Goal: Task Accomplishment & Management: Complete application form

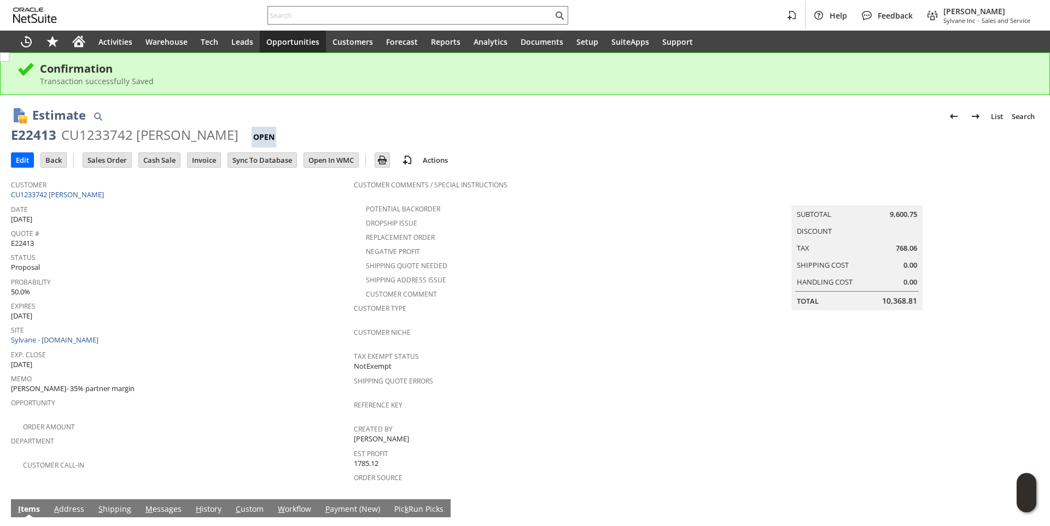
click at [288, 17] on input "text" at bounding box center [410, 15] width 285 height 13
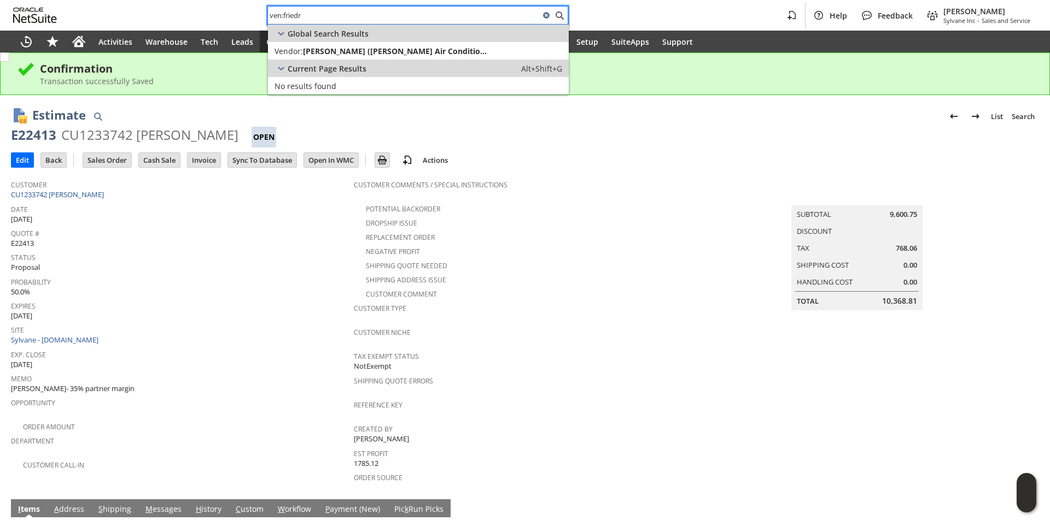
type input "ven:friedr"
click at [315, 53] on span "[PERSON_NAME] ([PERSON_NAME] Air Conditioning Co.)" at bounding box center [396, 51] width 187 height 10
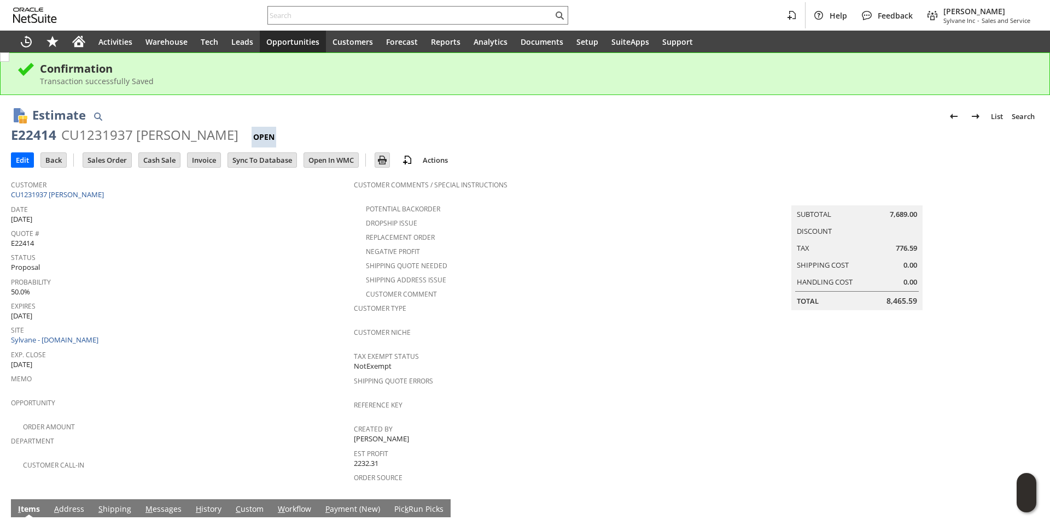
click at [322, 15] on input "text" at bounding box center [410, 15] width 285 height 13
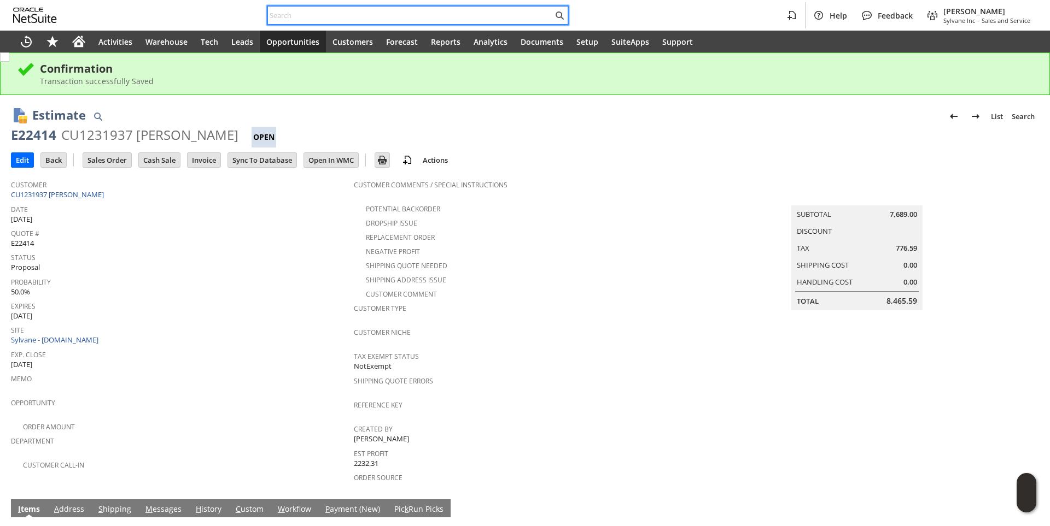
paste input "5415318525"
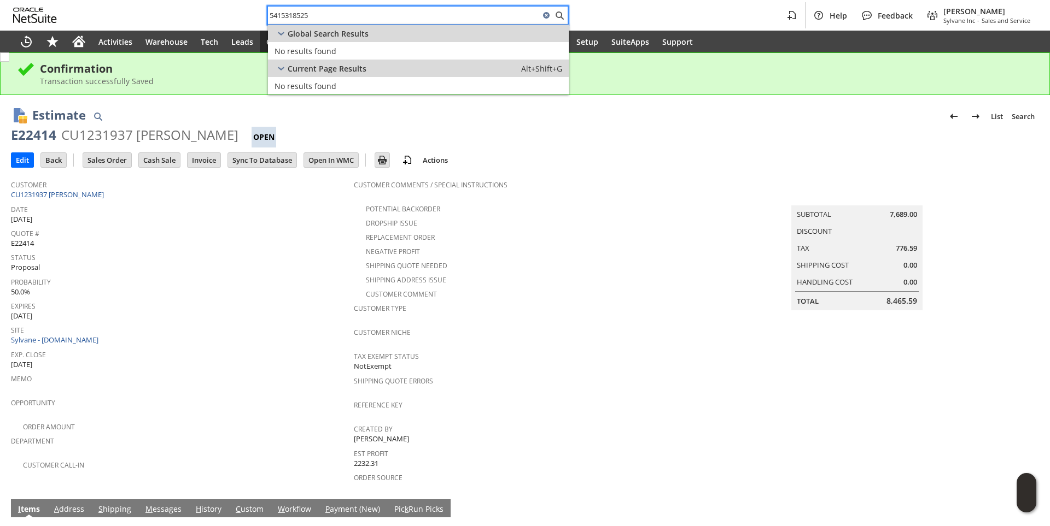
type input "5415318525"
click at [259, 314] on div "Expires 9/10/2025" at bounding box center [179, 310] width 337 height 23
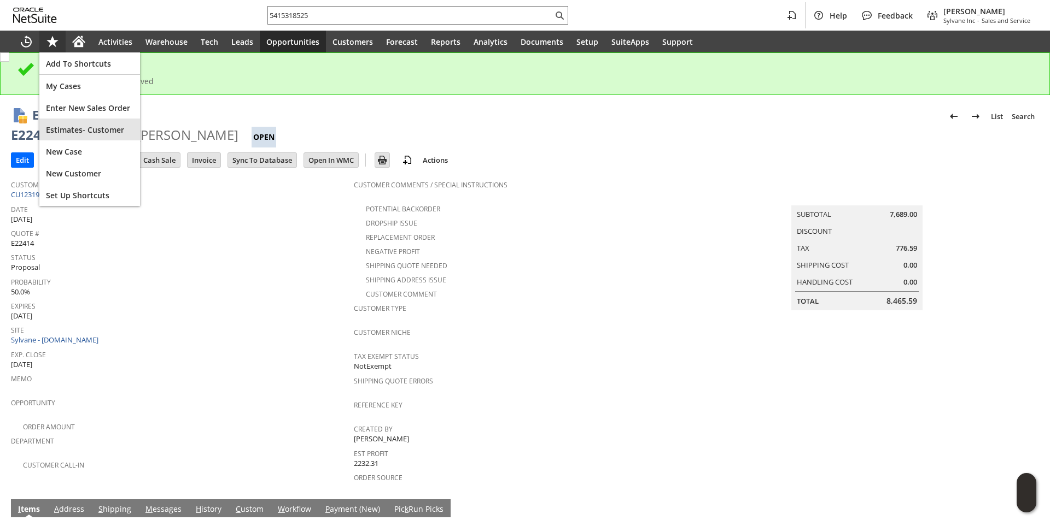
click at [78, 138] on div "Estimates- Customer" at bounding box center [89, 130] width 101 height 22
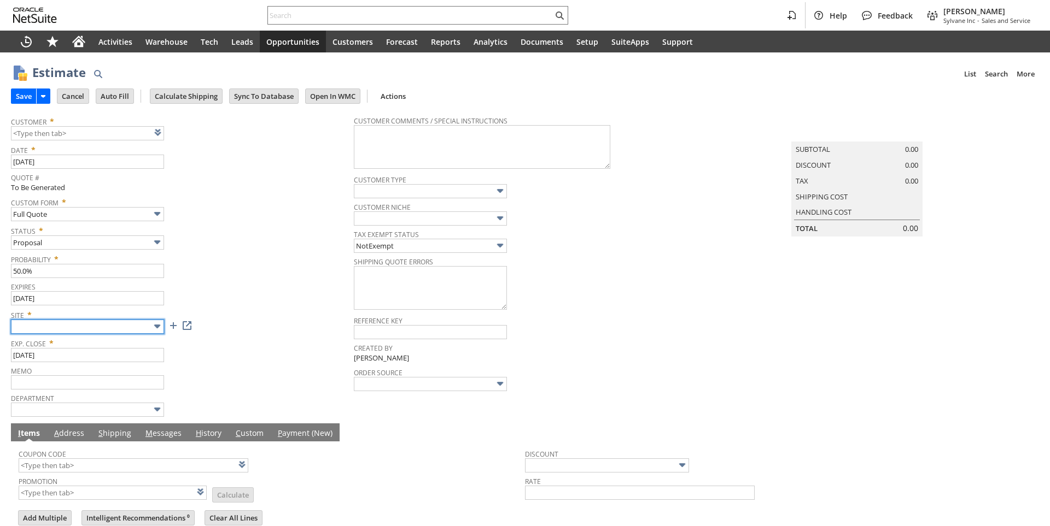
click at [110, 325] on input "text" at bounding box center [87, 327] width 153 height 14
type input "Sylvane - [DOMAIN_NAME]"
click at [214, 310] on span "Site *" at bounding box center [179, 313] width 337 height 13
click at [169, 136] on link at bounding box center [172, 132] width 12 height 12
type input "CU1233775 Atlas Heating and Air"
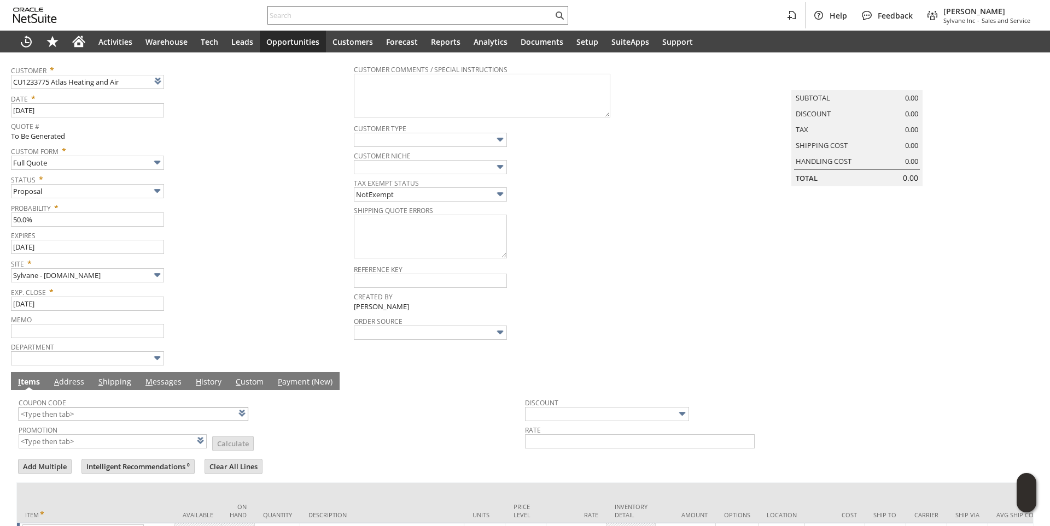
scroll to position [138, 0]
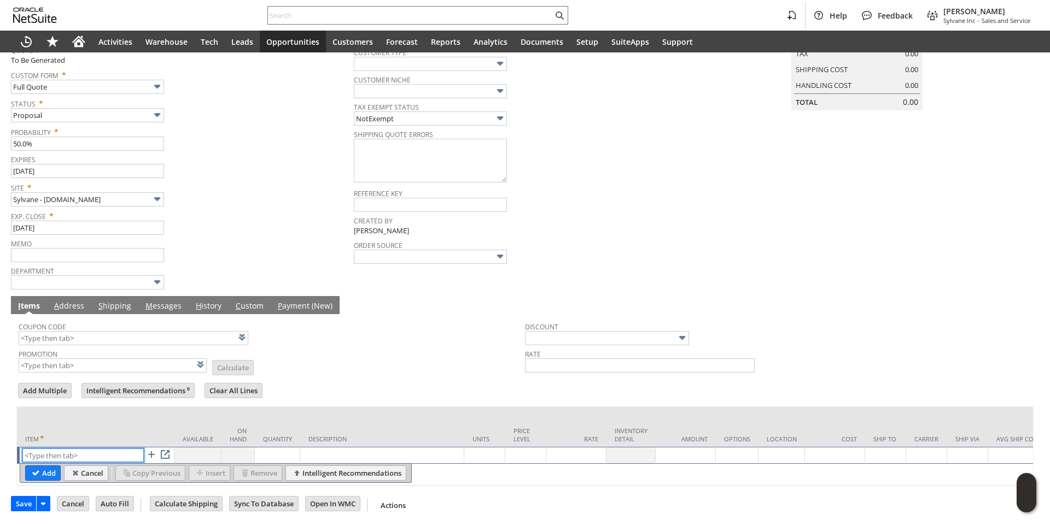
click at [65, 449] on input "text" at bounding box center [82, 456] width 121 height 14
paste input "qu8878"
type input "qu8878"
click at [267, 407] on td "Quantity" at bounding box center [277, 427] width 45 height 40
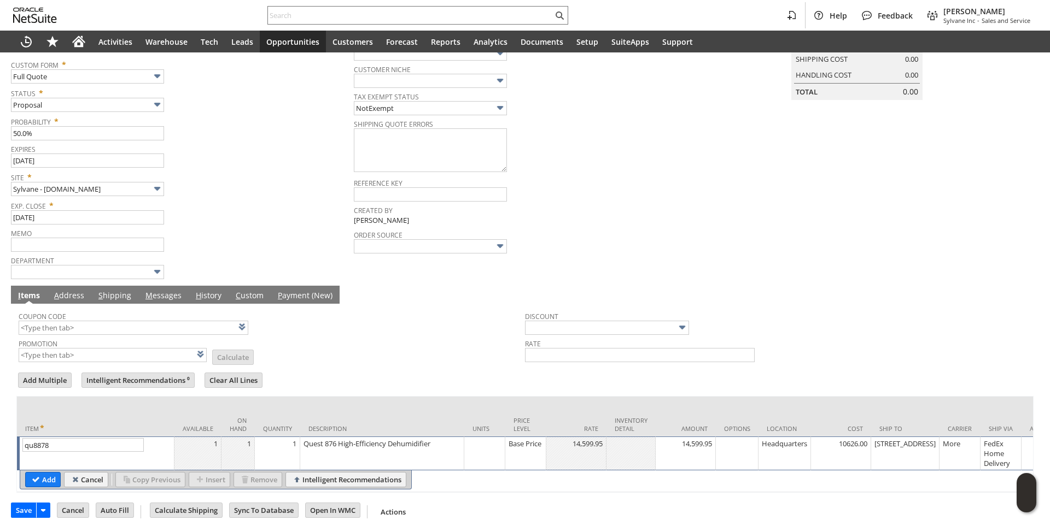
click at [296, 453] on td "1" at bounding box center [277, 454] width 45 height 34
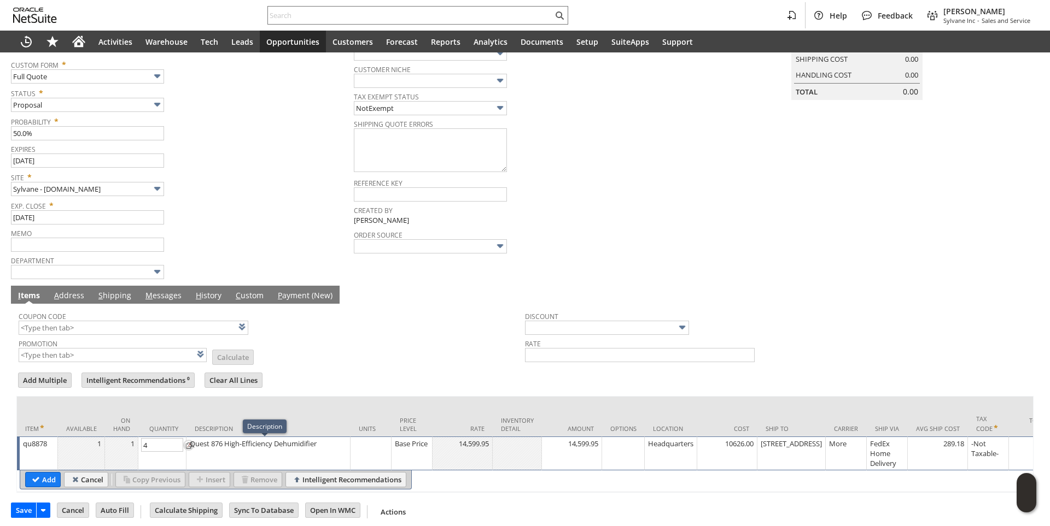
type input "4"
click at [38, 486] on input "Add" at bounding box center [43, 480] width 34 height 14
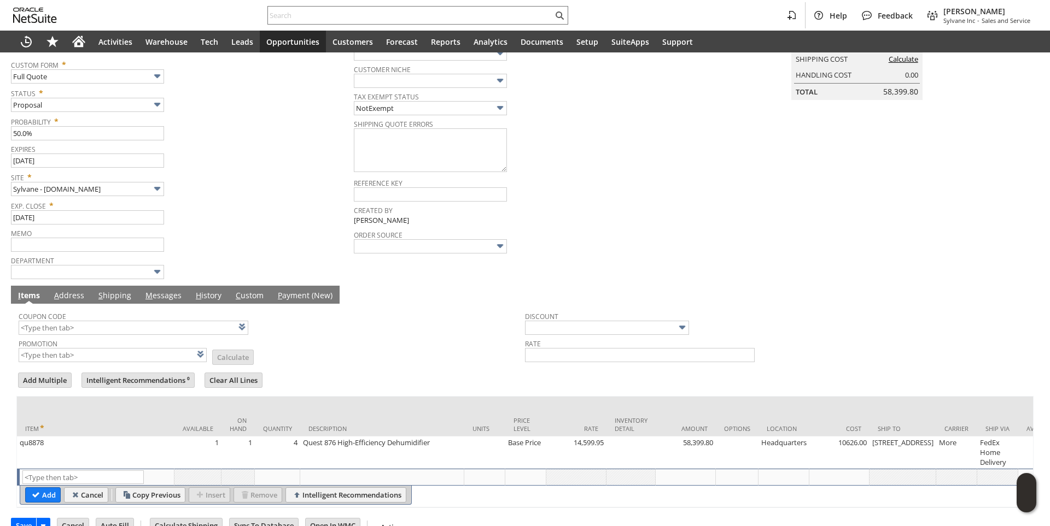
type input "Intelligent Recommendations¹⁰"
paste input "qu6509"
type input "qu6509"
click at [391, 399] on td "Description" at bounding box center [382, 417] width 164 height 40
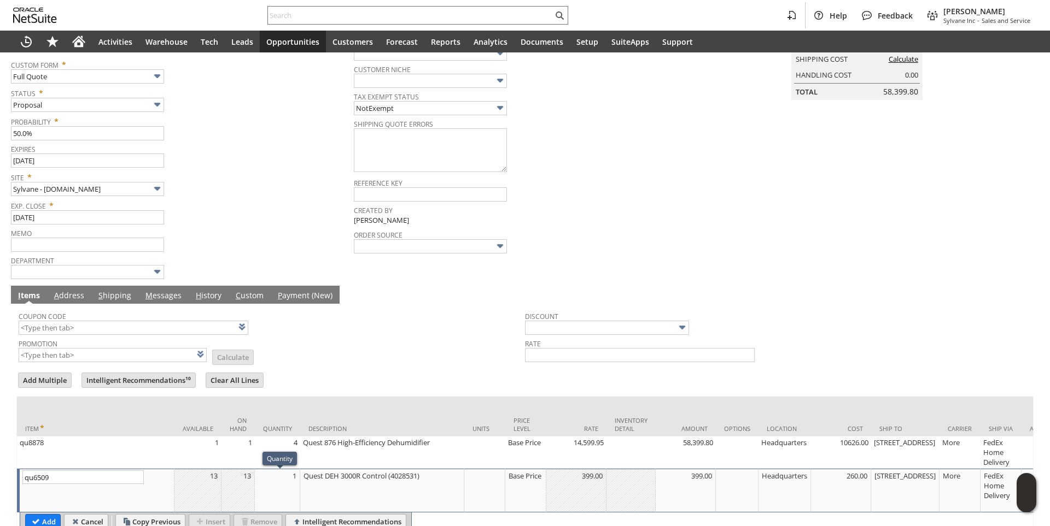
click at [295, 482] on div "1" at bounding box center [277, 476] width 39 height 11
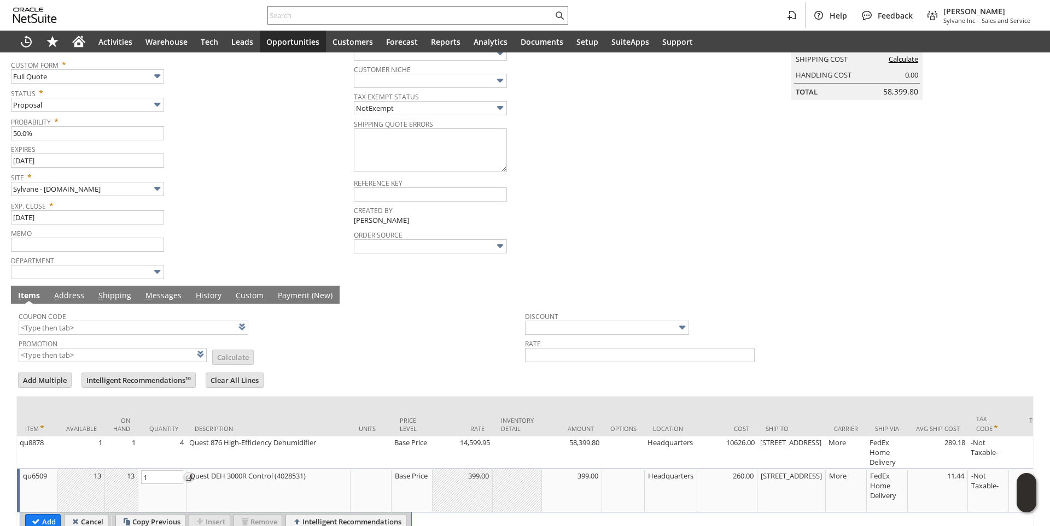
type input "4"
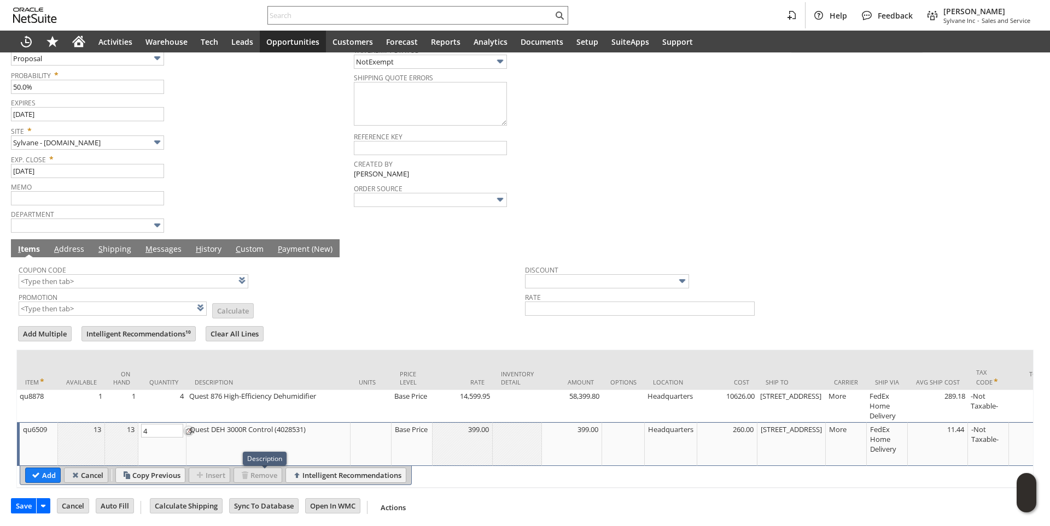
scroll to position [197, 0]
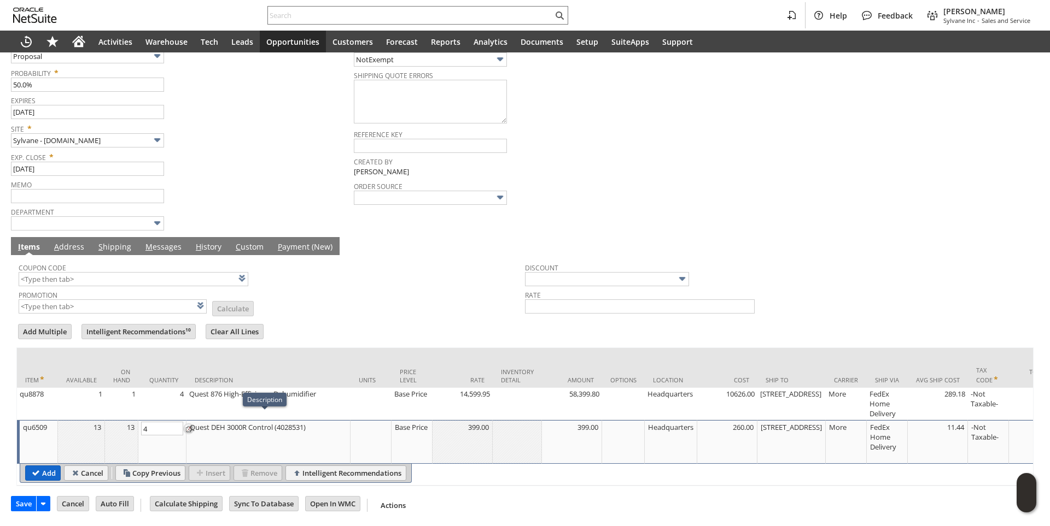
click at [54, 467] on input "Add" at bounding box center [43, 473] width 34 height 14
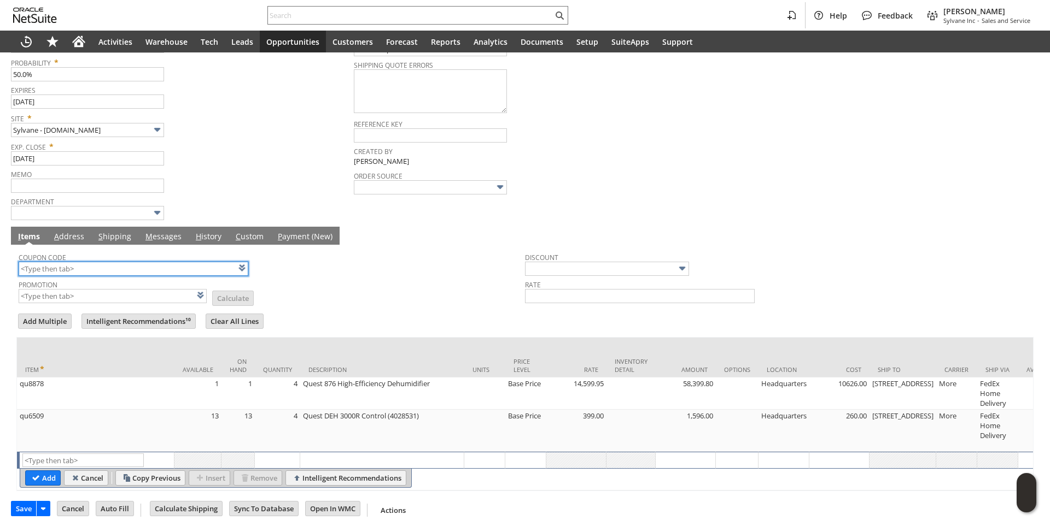
click at [66, 272] on input "text" at bounding box center [134, 269] width 230 height 14
click at [425, 276] on div "Coupon Code hr285" at bounding box center [269, 263] width 501 height 26
click at [155, 239] on link "M essages" at bounding box center [164, 237] width 42 height 12
type input "HR285"
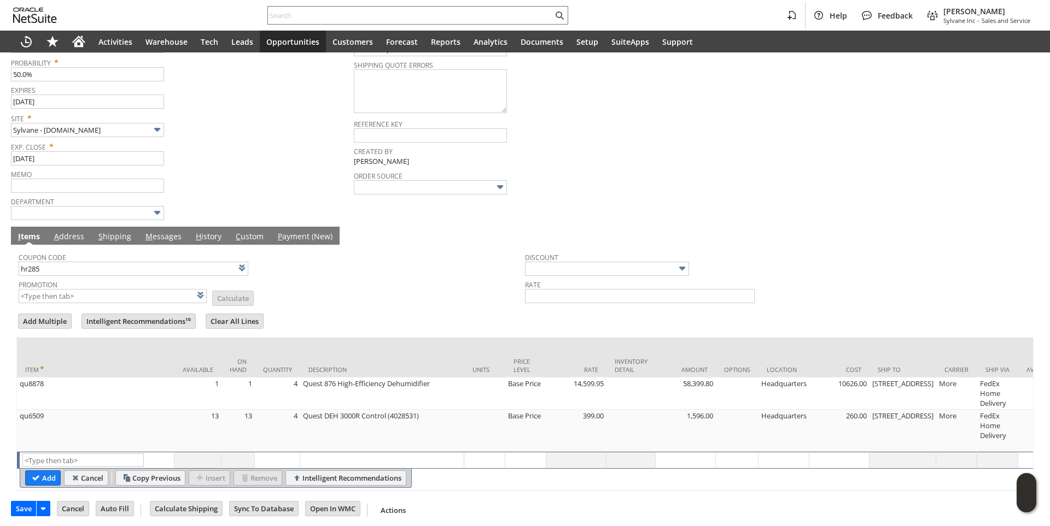
type input "Promo Code"
type input "-10.0%"
click at [155, 239] on link "M essages" at bounding box center [164, 237] width 42 height 12
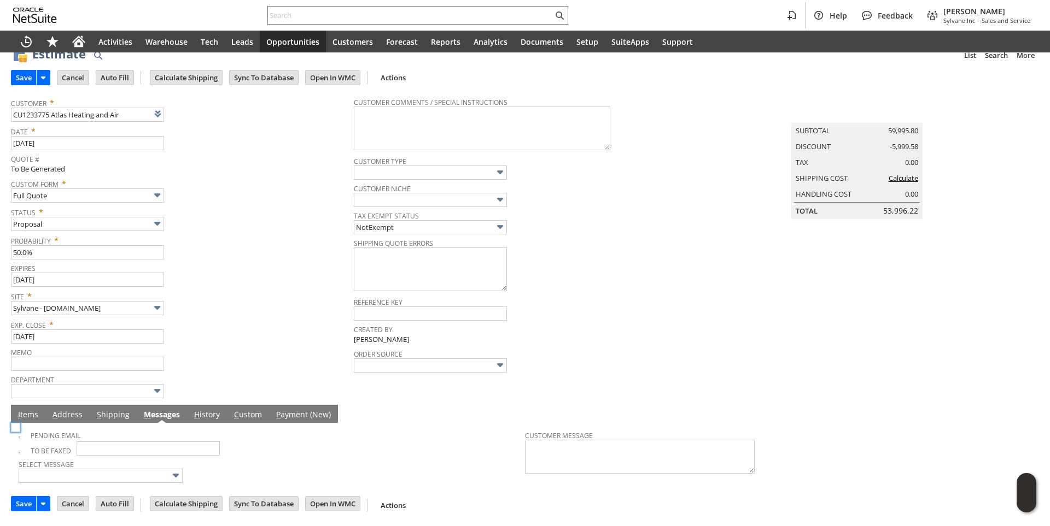
scroll to position [20, 0]
click at [20, 432] on img at bounding box center [15, 427] width 9 height 9
checkbox input "true"
click at [267, 304] on div "Site * Sylvane - www.sylvane.com" at bounding box center [179, 301] width 337 height 27
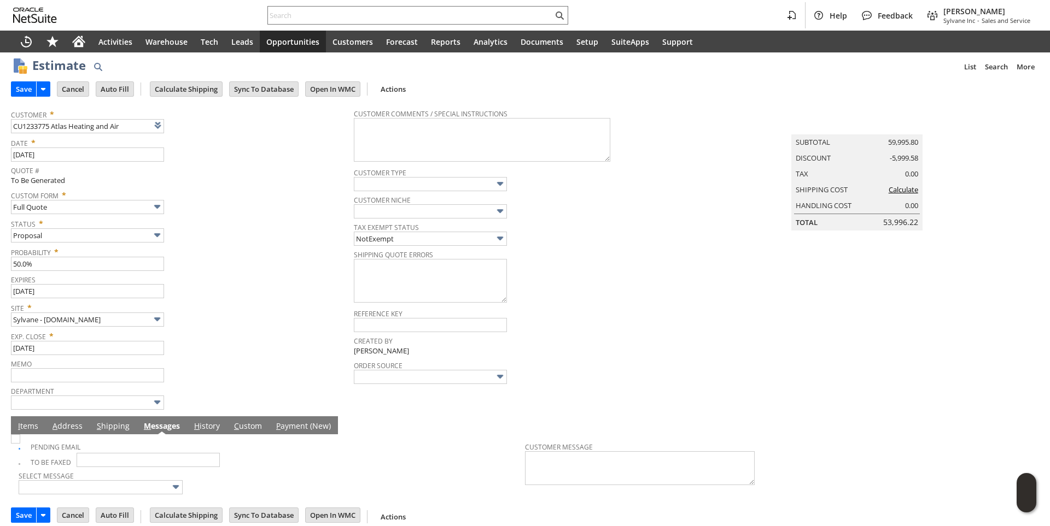
scroll to position [0, 0]
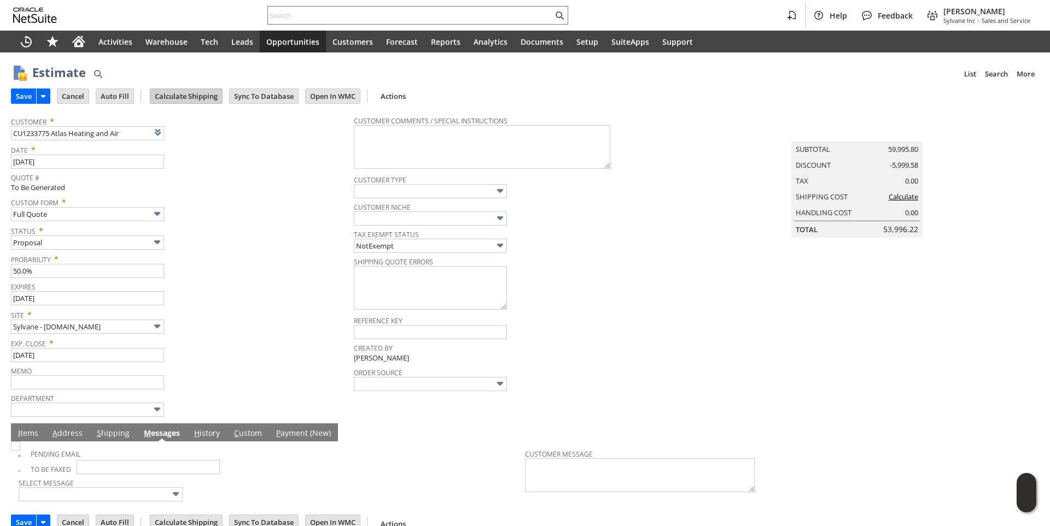
click at [197, 102] on input "Calculate Shipping" at bounding box center [186, 96] width 72 height 14
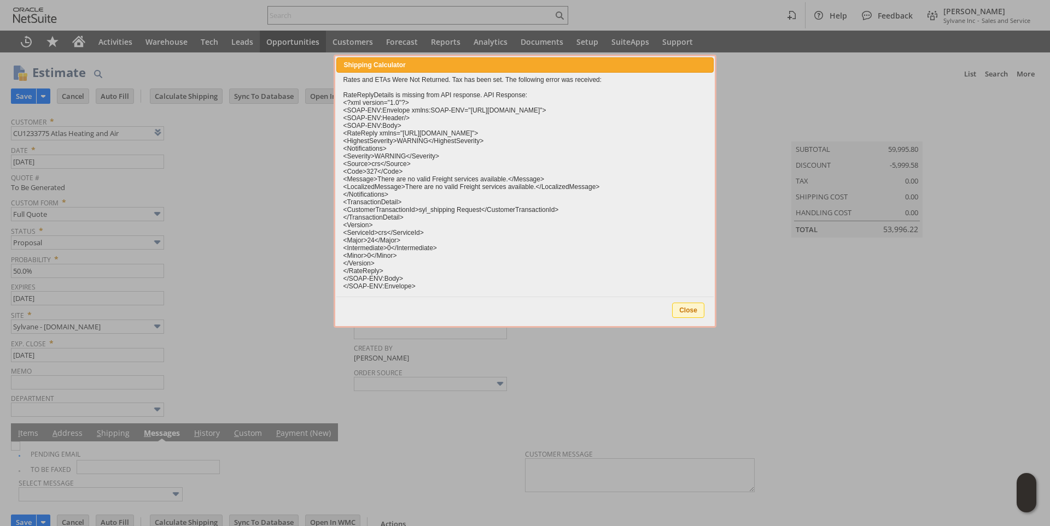
drag, startPoint x: 681, startPoint y: 310, endPoint x: 76, endPoint y: 313, distance: 605.2
click at [681, 310] on span "Close" at bounding box center [687, 310] width 31 height 14
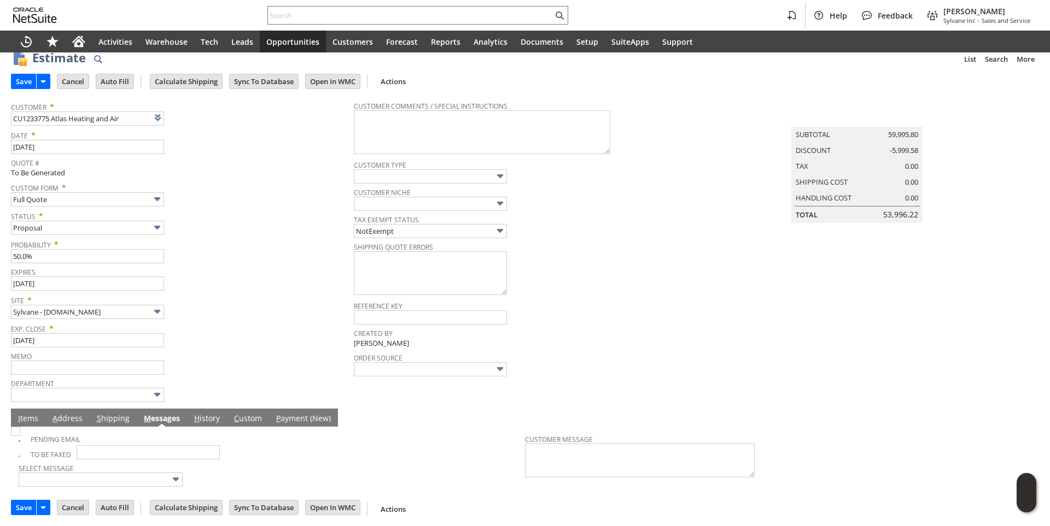
scroll to position [20, 0]
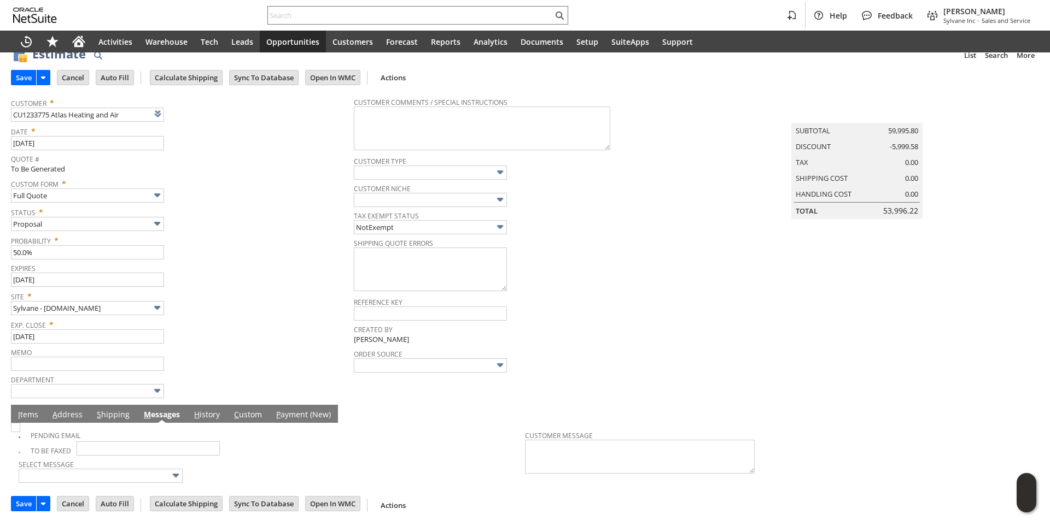
click at [33, 419] on link "I tems" at bounding box center [28, 415] width 26 height 12
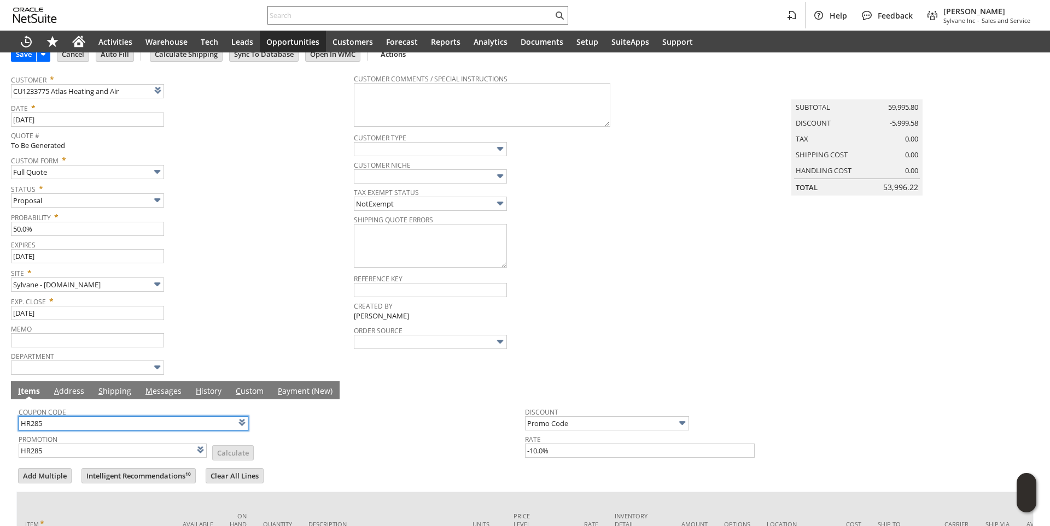
scroll to position [0, 0]
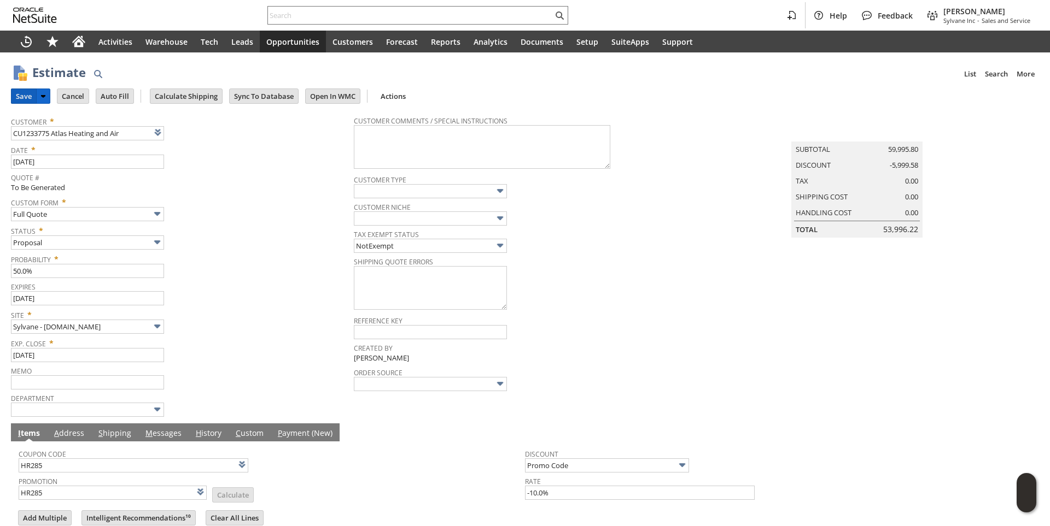
click at [19, 90] on input "Save" at bounding box center [23, 96] width 25 height 14
